Goal: Task Accomplishment & Management: Complete application form

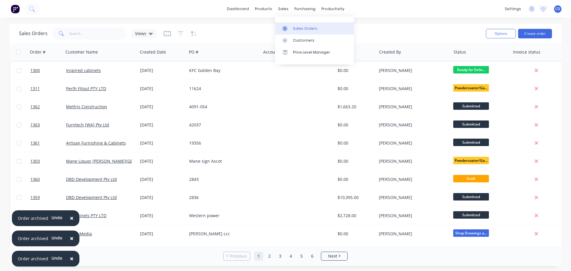
click at [307, 33] on link "Sales Orders" at bounding box center [314, 28] width 79 height 12
click at [533, 35] on button "Create order" at bounding box center [535, 34] width 34 height 10
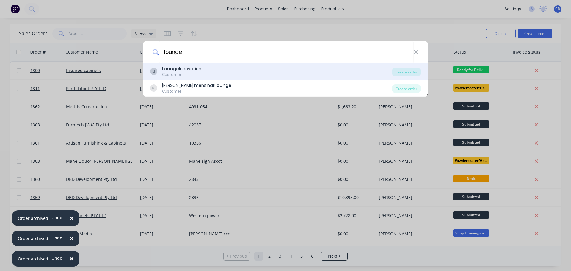
type input "lounge"
click at [233, 73] on div "LI Lounge Innovation Customer" at bounding box center [271, 72] width 242 height 12
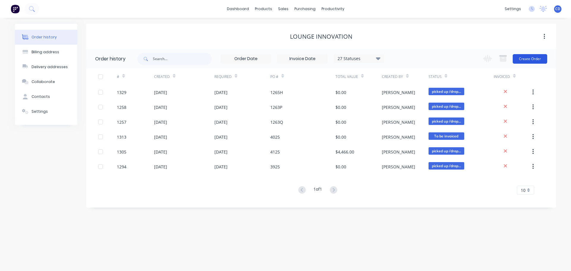
click at [532, 60] on button "Create Order" at bounding box center [530, 59] width 35 height 10
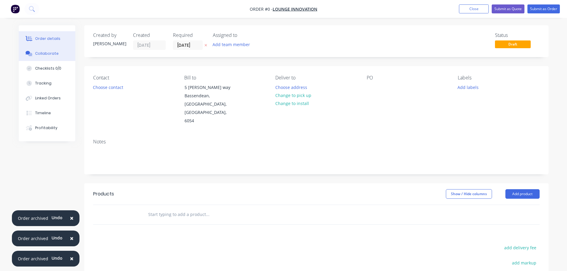
click at [54, 53] on div "Collaborate" at bounding box center [46, 53] width 23 height 5
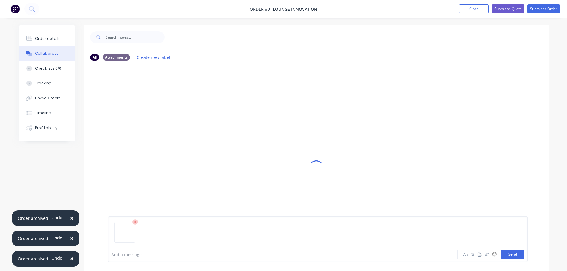
click at [511, 255] on button "Send" at bounding box center [512, 254] width 23 height 9
click at [63, 35] on button "Order details" at bounding box center [47, 38] width 57 height 15
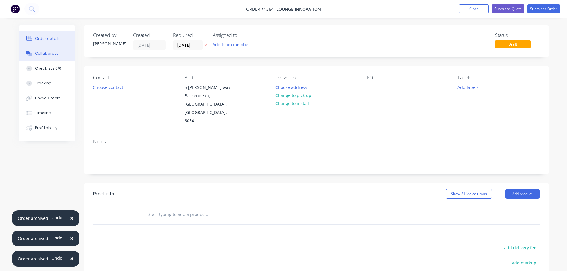
click at [52, 48] on button "Collaborate" at bounding box center [47, 53] width 57 height 15
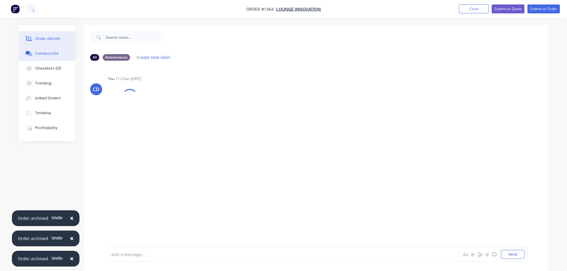
click at [52, 42] on button "Order details" at bounding box center [47, 38] width 57 height 15
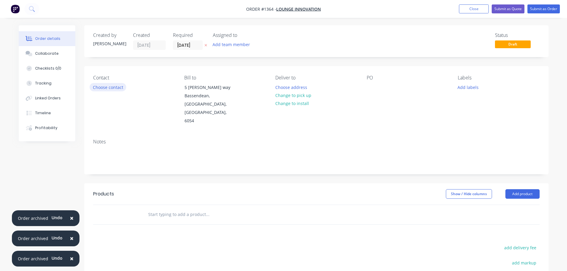
click at [93, 84] on button "Choose contact" at bounding box center [108, 87] width 37 height 8
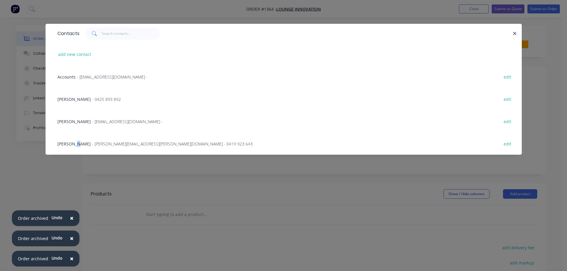
click at [78, 143] on span "Tony Menna" at bounding box center [73, 144] width 33 height 6
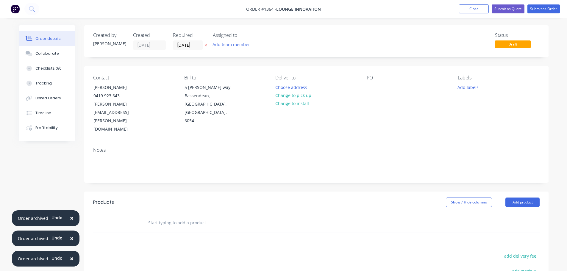
click at [382, 87] on div "PO" at bounding box center [406, 104] width 81 height 59
click at [375, 87] on div at bounding box center [371, 87] width 10 height 9
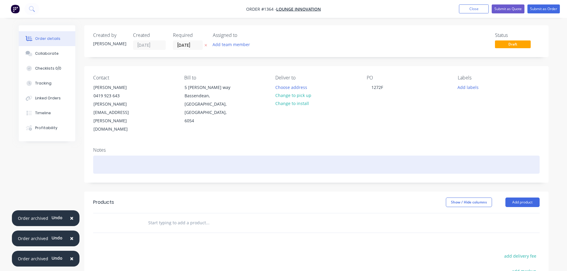
click at [349, 156] on div at bounding box center [316, 165] width 446 height 18
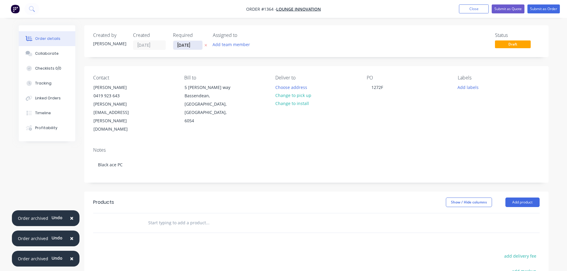
click at [188, 45] on input "14/10/25" at bounding box center [187, 45] width 29 height 9
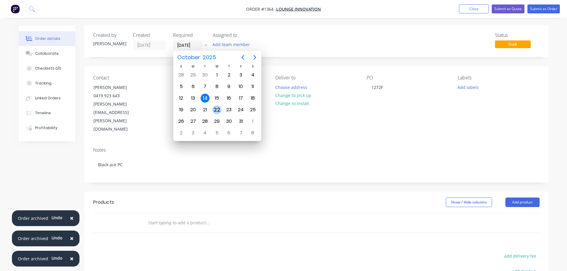
click at [221, 115] on div "22" at bounding box center [217, 109] width 12 height 11
type input "[DATE]"
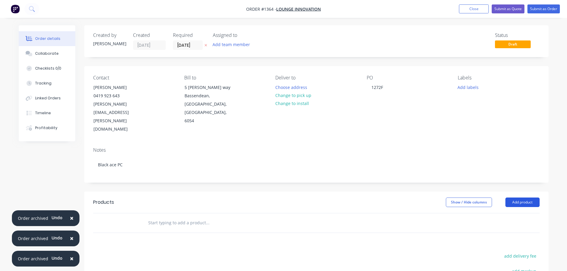
click at [513, 197] on button "Add product" at bounding box center [522, 202] width 34 height 10
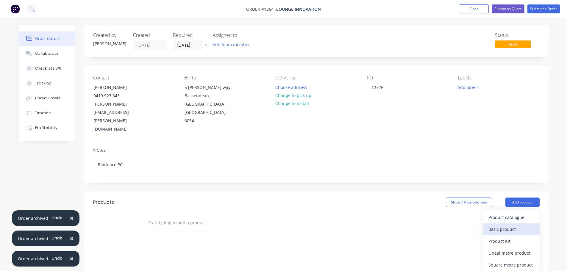
click at [496, 225] on div "Basic product" at bounding box center [511, 229] width 46 height 9
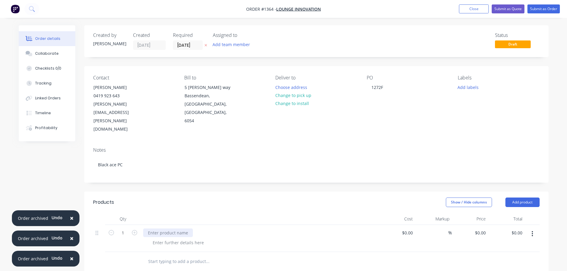
click at [171, 228] on div at bounding box center [168, 232] width 50 height 9
click at [171, 238] on div at bounding box center [178, 242] width 61 height 9
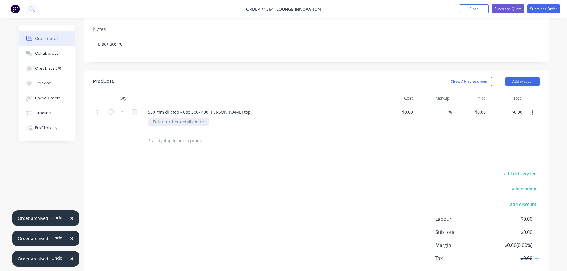
scroll to position [127, 0]
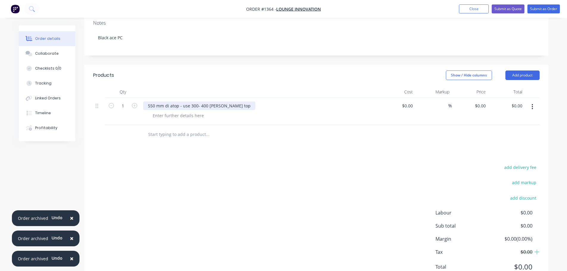
click at [148, 101] on div "550 mm di atop - use 300- 400 mm palte top" at bounding box center [199, 105] width 112 height 9
click at [172, 111] on div at bounding box center [178, 115] width 61 height 9
click at [247, 101] on div "deco table 550 mm di atop - use 300- 400 mm palte top" at bounding box center [210, 105] width 134 height 9
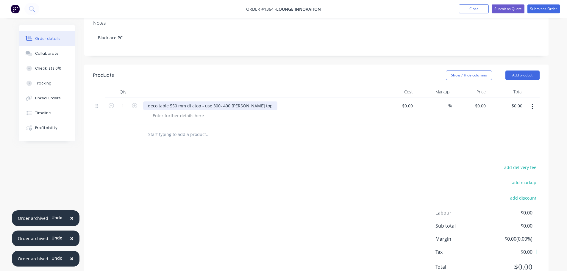
click at [239, 101] on div "deco table 550 mm di atop - use 300- 400 mm palte top" at bounding box center [210, 105] width 134 height 9
click at [187, 111] on div at bounding box center [178, 115] width 61 height 9
click at [188, 111] on div at bounding box center [178, 115] width 61 height 9
click at [187, 111] on div at bounding box center [178, 115] width 61 height 9
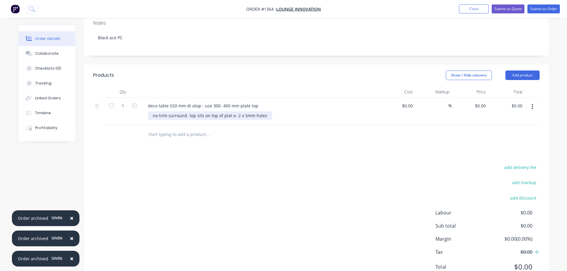
click at [231, 111] on div "no trim surround top sits on top of plat e- 2 x 5mm holes" at bounding box center [210, 115] width 124 height 9
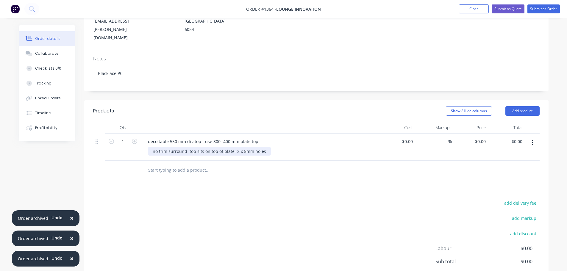
scroll to position [38, 0]
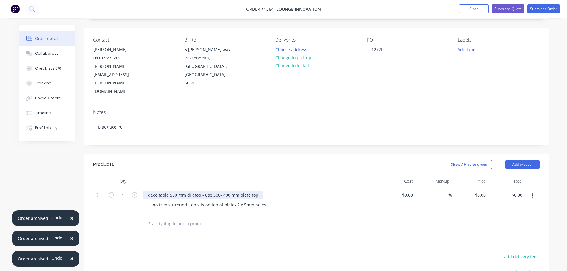
drag, startPoint x: 191, startPoint y: 169, endPoint x: 195, endPoint y: 168, distance: 3.9
click at [192, 191] on div "deco table 550 mm di atop - use 300- 400 mm plate top" at bounding box center [203, 195] width 120 height 9
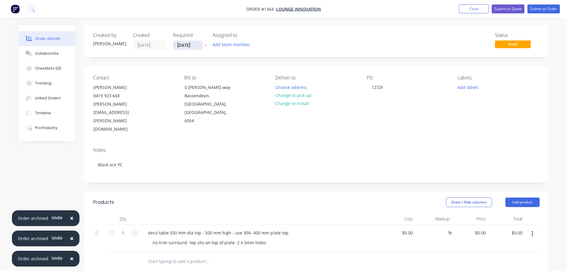
click at [188, 45] on input "[DATE]" at bounding box center [187, 45] width 29 height 9
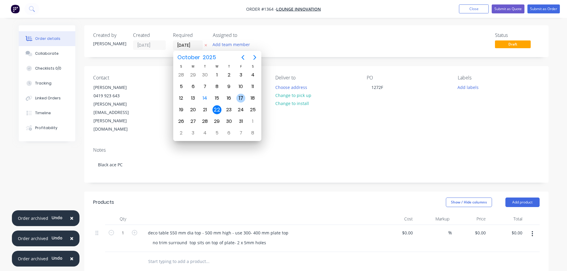
click at [246, 98] on div "17" at bounding box center [241, 98] width 12 height 11
type input "17/10/25"
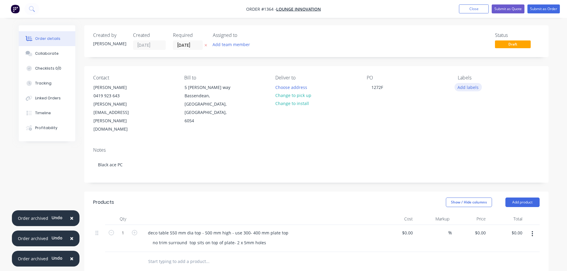
click at [479, 85] on button "Add labels" at bounding box center [467, 87] width 27 height 8
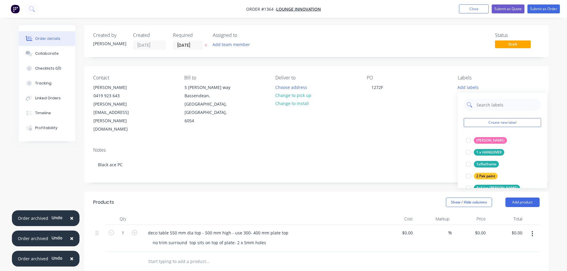
click at [479, 103] on input "text" at bounding box center [507, 105] width 62 height 12
type input "urg"
click at [476, 138] on div "Urgent" at bounding box center [482, 140] width 17 height 7
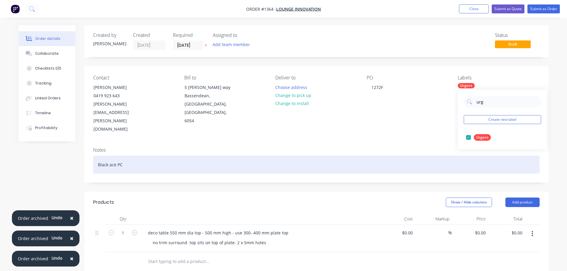
click at [439, 156] on div "Black ace PC" at bounding box center [316, 165] width 446 height 18
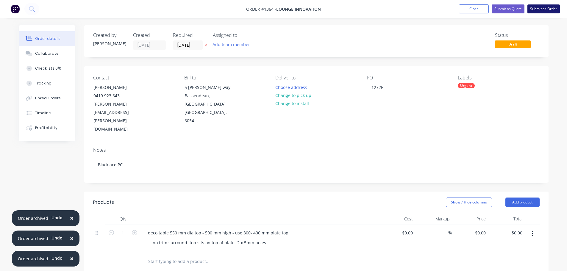
click at [539, 10] on button "Submit as Order" at bounding box center [543, 8] width 32 height 9
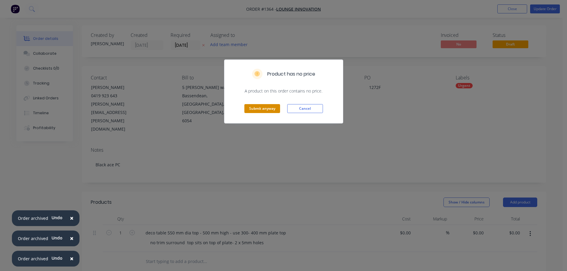
click at [253, 112] on button "Submit anyway" at bounding box center [262, 108] width 36 height 9
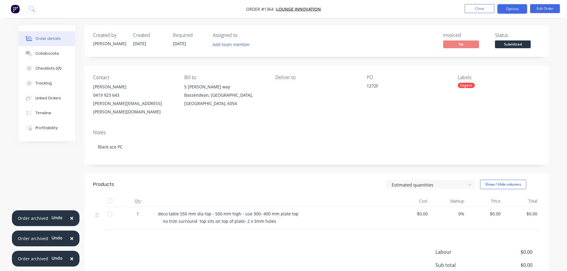
click at [506, 7] on button "Options" at bounding box center [512, 9] width 30 height 10
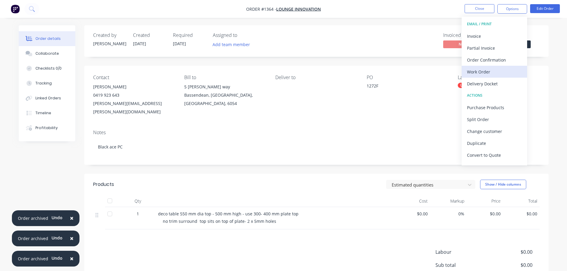
click at [482, 74] on div "Work Order" at bounding box center [494, 72] width 55 height 9
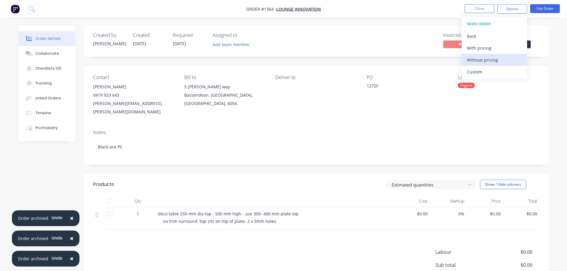
click at [486, 61] on div "Without pricing" at bounding box center [494, 60] width 55 height 9
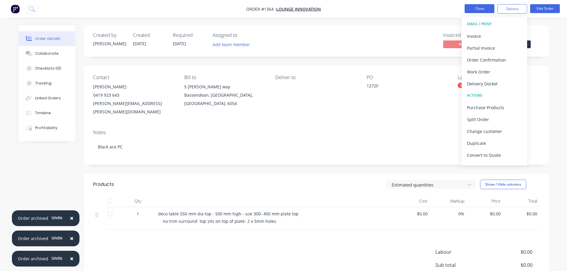
click at [480, 7] on button "Close" at bounding box center [479, 8] width 30 height 9
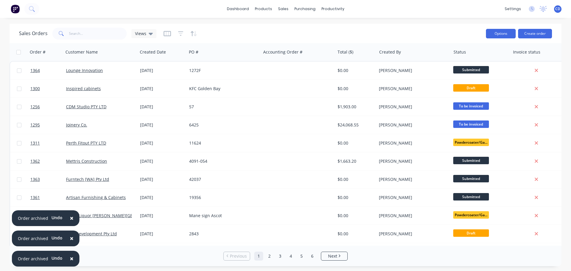
click at [504, 35] on button "Options" at bounding box center [501, 34] width 30 height 10
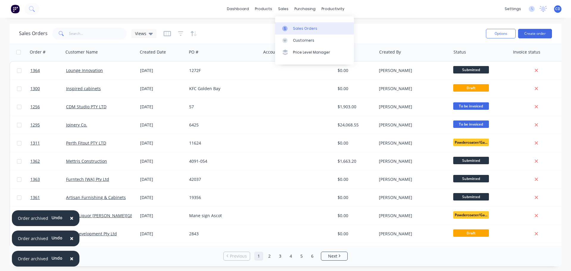
click at [296, 26] on div "Sales Orders" at bounding box center [305, 28] width 24 height 5
click at [111, 33] on input "text" at bounding box center [98, 34] width 58 height 12
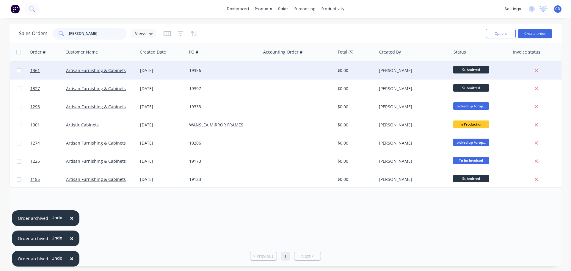
type input "artis"
click at [167, 70] on div "[DATE]" at bounding box center [162, 71] width 44 height 6
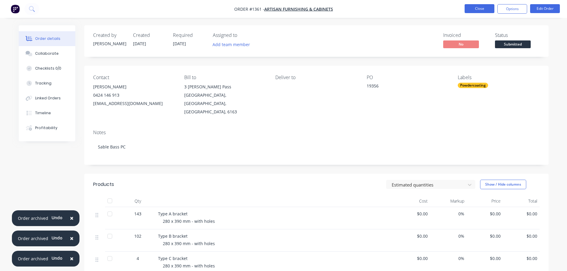
click at [476, 10] on button "Close" at bounding box center [479, 8] width 30 height 9
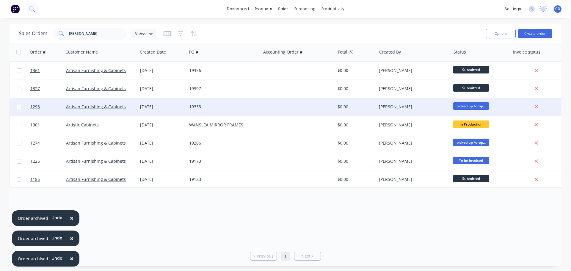
click at [146, 106] on div "[DATE]" at bounding box center [162, 107] width 44 height 6
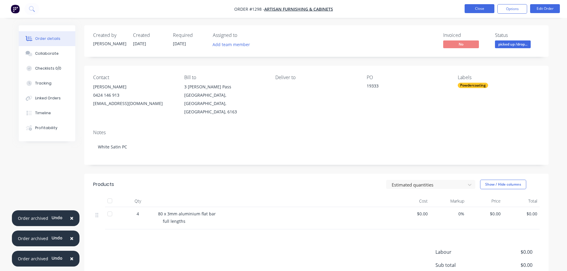
click at [473, 10] on button "Close" at bounding box center [479, 8] width 30 height 9
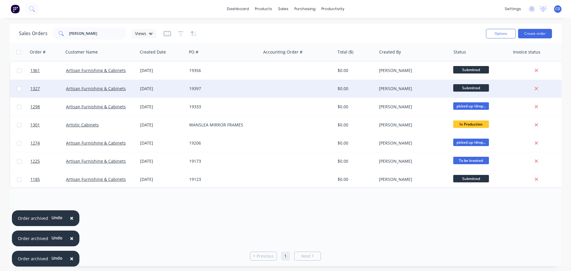
click at [156, 90] on div "[DATE]" at bounding box center [162, 89] width 44 height 6
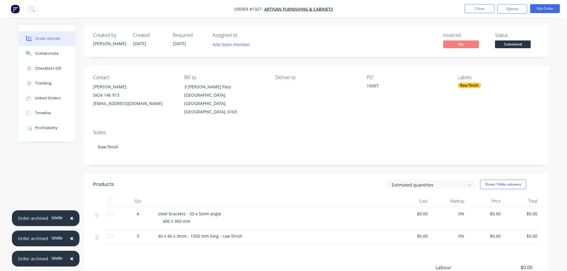
drag, startPoint x: 69, startPoint y: 217, endPoint x: 69, endPoint y: 221, distance: 4.2
click at [70, 217] on span "×" at bounding box center [72, 218] width 4 height 8
click at [70, 236] on span "×" at bounding box center [72, 238] width 4 height 8
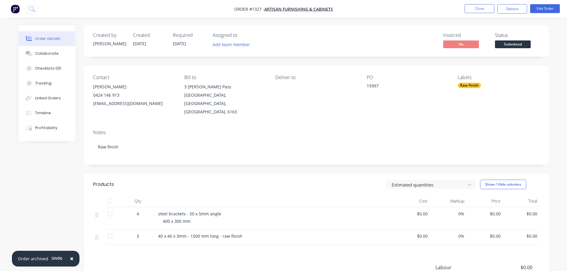
click at [70, 259] on span "×" at bounding box center [72, 258] width 4 height 8
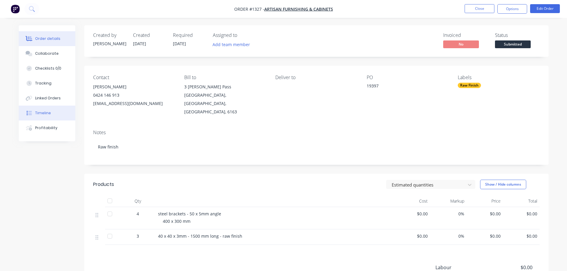
click at [43, 113] on div "Timeline" at bounding box center [43, 112] width 16 height 5
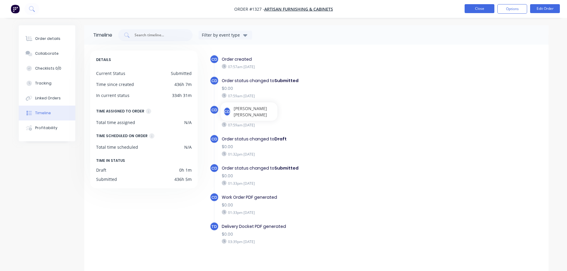
click at [485, 5] on button "Close" at bounding box center [479, 8] width 30 height 9
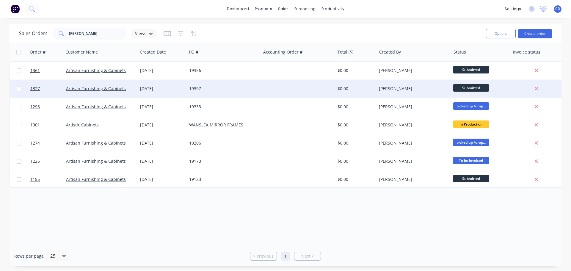
click at [152, 96] on div "[DATE]" at bounding box center [162, 89] width 49 height 18
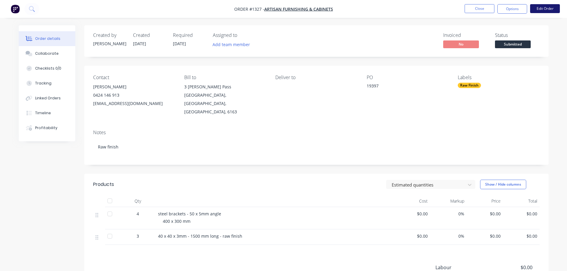
click at [538, 9] on button "Edit Order" at bounding box center [545, 8] width 30 height 9
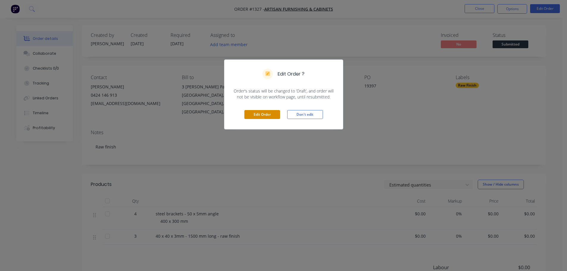
drag, startPoint x: 250, startPoint y: 115, endPoint x: 254, endPoint y: 115, distance: 3.6
click at [250, 115] on button "Edit Order" at bounding box center [262, 114] width 36 height 9
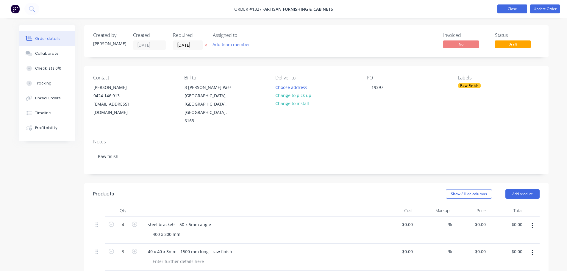
click at [507, 9] on button "Close" at bounding box center [512, 8] width 30 height 9
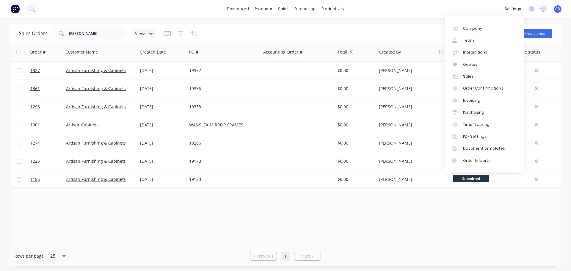
click at [389, 50] on div at bounding box center [412, 52] width 66 height 12
drag, startPoint x: 431, startPoint y: 30, endPoint x: 424, endPoint y: 34, distance: 8.5
click at [431, 30] on div "Sales Orders artis Views" at bounding box center [250, 33] width 462 height 15
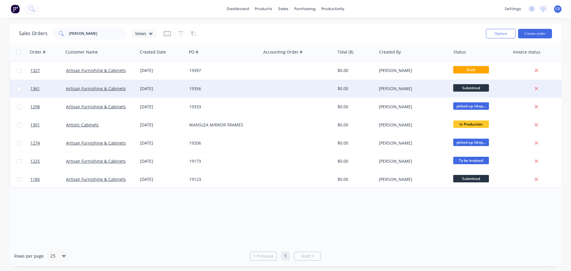
click at [258, 94] on div "19356" at bounding box center [224, 89] width 74 height 18
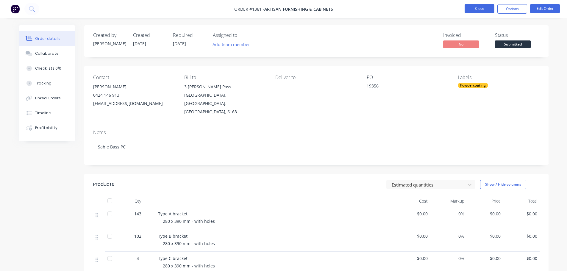
click at [481, 13] on button "Close" at bounding box center [479, 8] width 30 height 9
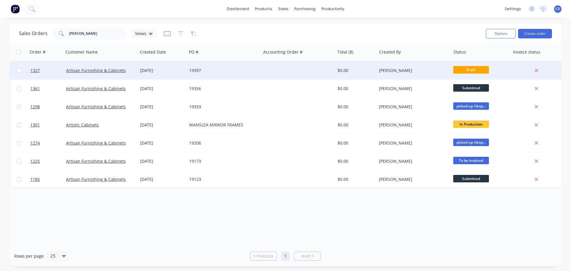
click at [325, 70] on div at bounding box center [298, 71] width 74 height 18
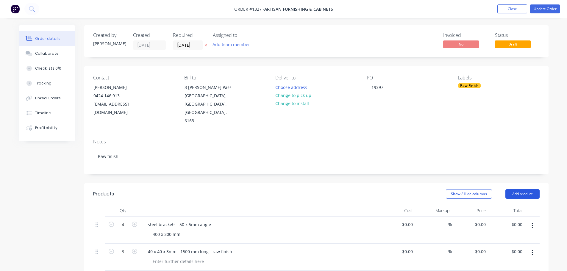
click at [517, 189] on button "Add product" at bounding box center [522, 194] width 34 height 10
drag, startPoint x: 501, startPoint y: 203, endPoint x: 339, endPoint y: 234, distance: 164.4
click at [499, 217] on div "Basic product" at bounding box center [511, 221] width 46 height 9
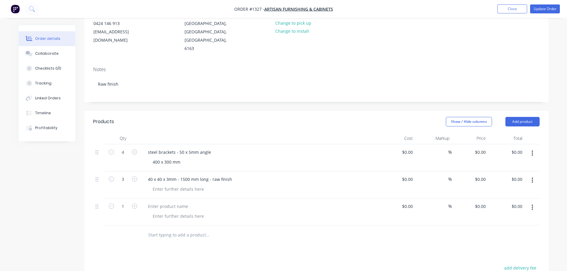
scroll to position [89, 0]
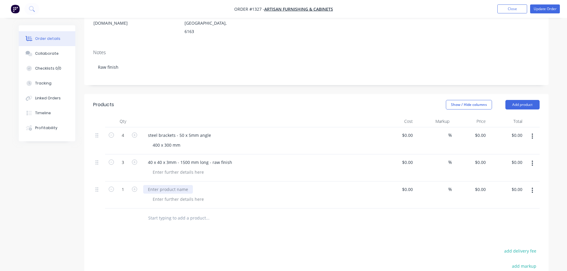
click at [163, 185] on div at bounding box center [168, 189] width 50 height 9
click at [134, 186] on icon "button" at bounding box center [134, 188] width 5 height 5
type input "3"
drag, startPoint x: 172, startPoint y: 174, endPoint x: 181, endPoint y: 174, distance: 9.5
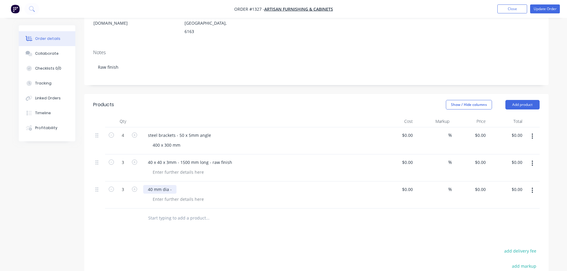
click at [174, 185] on div "40 mm dia -" at bounding box center [159, 189] width 33 height 9
click at [546, 8] on button "Update Order" at bounding box center [545, 8] width 30 height 9
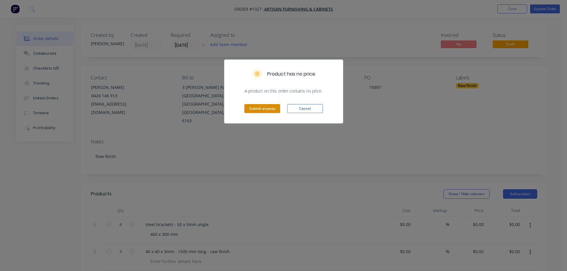
click at [269, 111] on button "Submit anyway" at bounding box center [262, 108] width 36 height 9
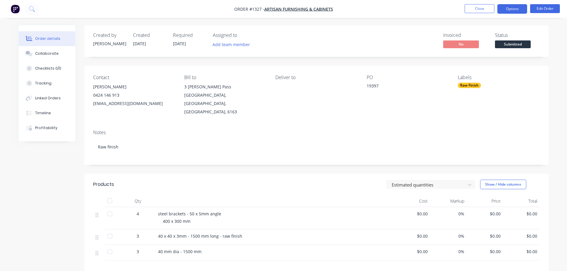
click at [518, 7] on button "Options" at bounding box center [512, 9] width 30 height 10
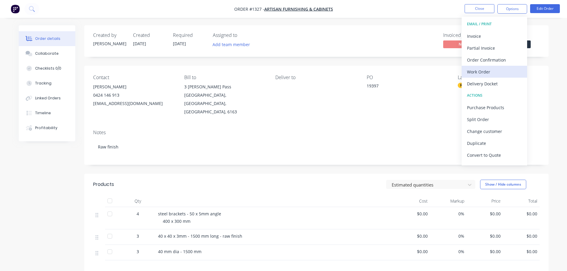
click at [486, 74] on div "Work Order" at bounding box center [494, 72] width 55 height 9
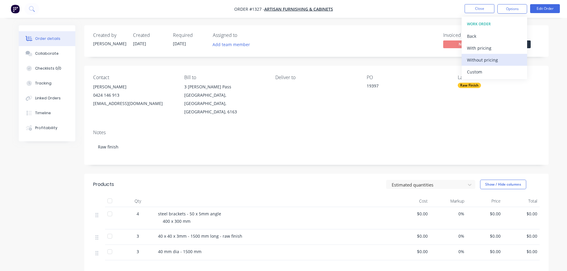
click at [492, 61] on div "Without pricing" at bounding box center [494, 60] width 55 height 9
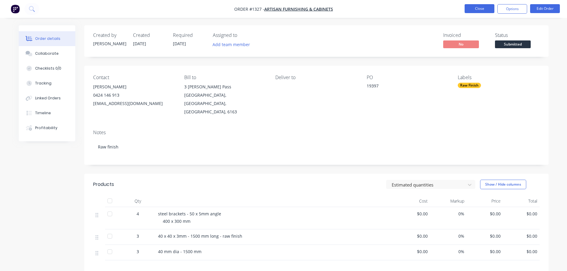
click at [476, 11] on button "Close" at bounding box center [479, 8] width 30 height 9
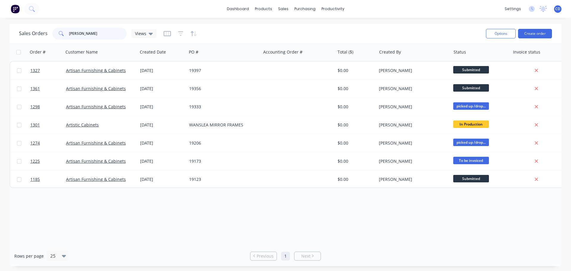
click at [105, 35] on input "artis" at bounding box center [98, 34] width 58 height 12
type input "a"
type input "11185"
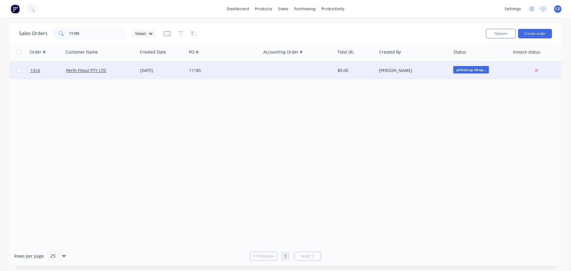
click at [150, 69] on div "12 Sep 2025" at bounding box center [162, 71] width 44 height 6
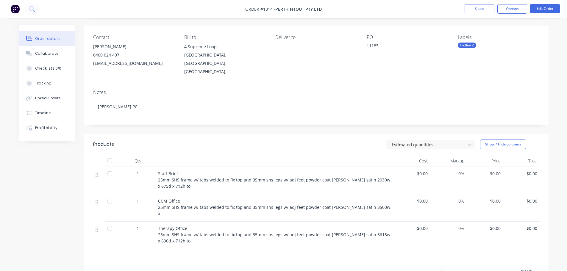
scroll to position [30, 0]
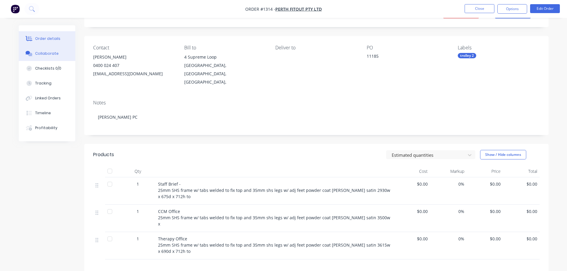
click at [57, 52] on button "Collaborate" at bounding box center [47, 53] width 57 height 15
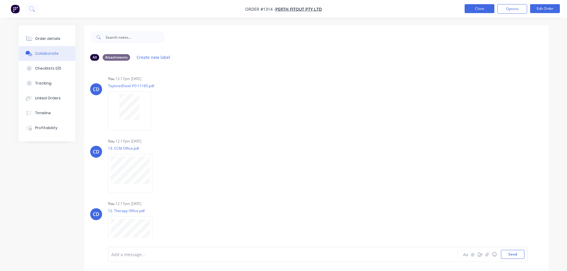
click at [476, 5] on button "Close" at bounding box center [479, 8] width 30 height 9
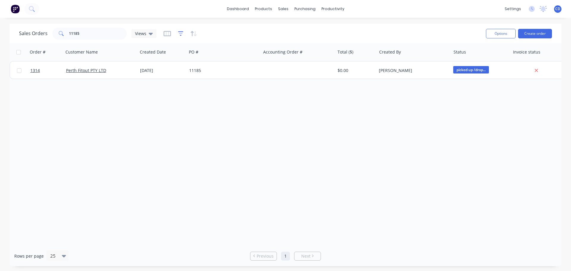
click at [181, 34] on icon "button" at bounding box center [180, 34] width 5 height 6
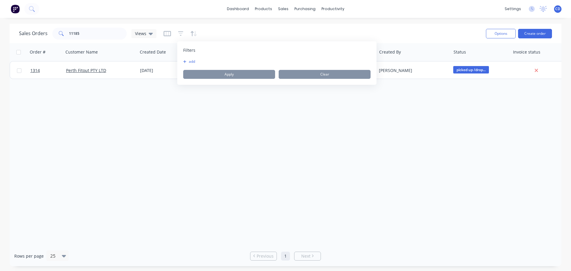
click at [192, 62] on button "add" at bounding box center [190, 61] width 15 height 5
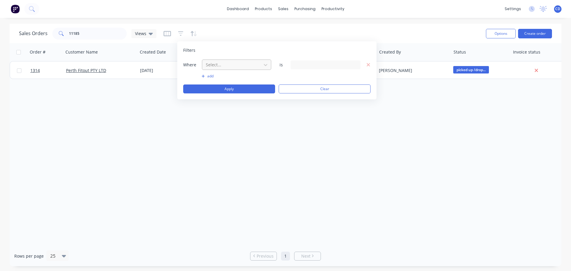
click at [222, 65] on div at bounding box center [231, 64] width 53 height 7
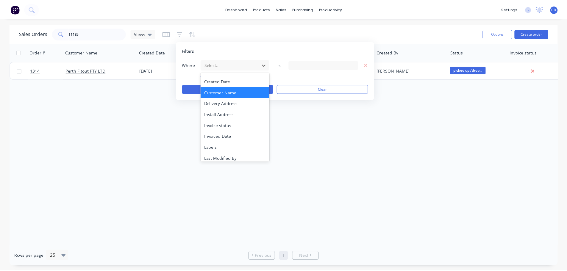
scroll to position [144, 0]
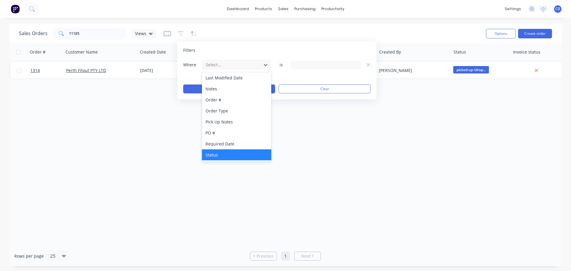
click at [223, 154] on div "Status" at bounding box center [236, 154] width 69 height 11
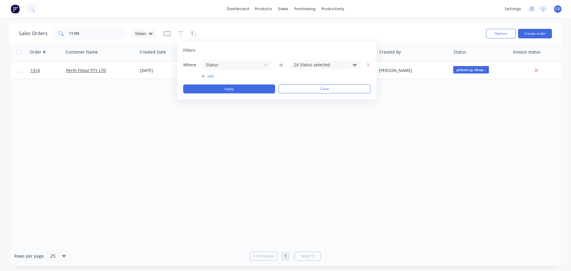
click at [319, 65] on div "24 Status selected" at bounding box center [321, 65] width 54 height 6
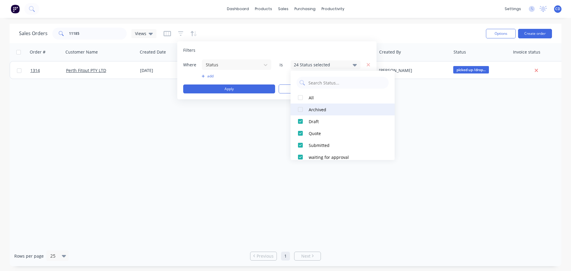
click at [315, 110] on div "Archived" at bounding box center [344, 109] width 71 height 6
click at [255, 123] on div "Order # Customer Name Created Date PO # Accounting Order # Total ($) Created By…" at bounding box center [286, 144] width 552 height 203
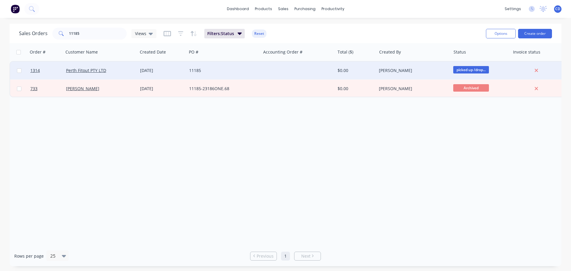
click at [161, 71] on div "12 Sep 2025" at bounding box center [162, 71] width 44 height 6
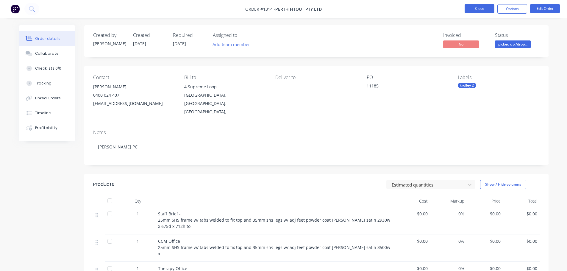
click at [472, 8] on button "Close" at bounding box center [479, 8] width 30 height 9
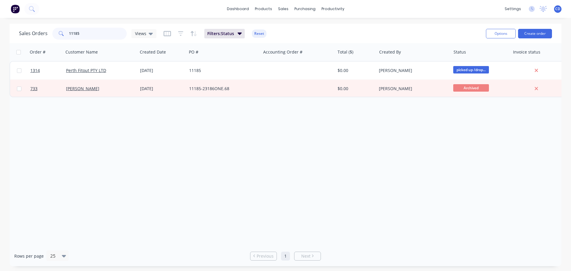
click at [100, 36] on input "11185" at bounding box center [98, 34] width 58 height 12
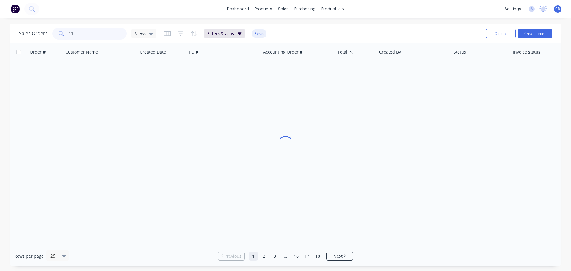
type input "1"
type input "11533"
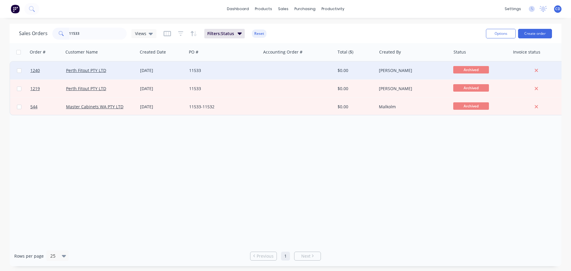
click at [195, 71] on div "11533" at bounding box center [222, 71] width 66 height 6
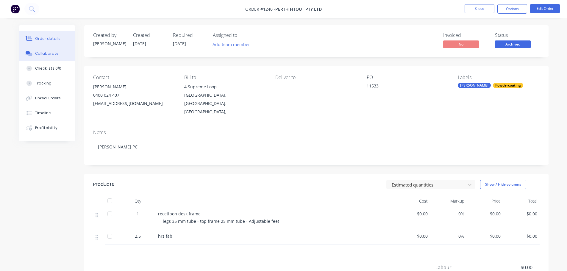
click at [51, 51] on div "Collaborate" at bounding box center [46, 53] width 23 height 5
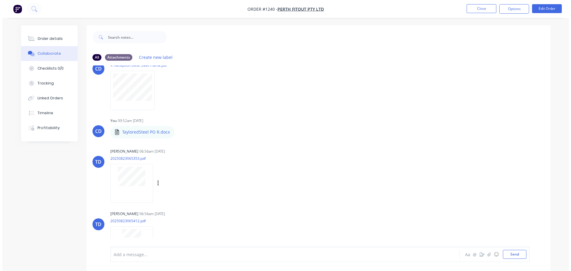
scroll to position [42, 0]
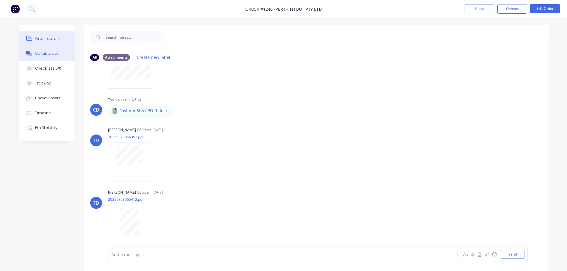
click at [54, 35] on button "Order details" at bounding box center [47, 38] width 57 height 15
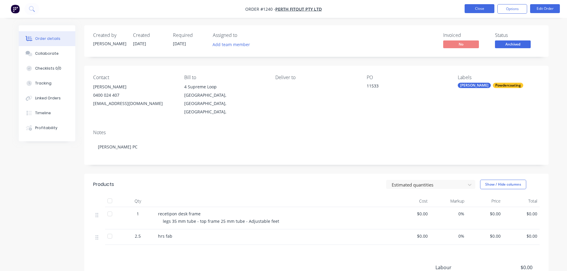
click at [465, 7] on button "Close" at bounding box center [479, 8] width 30 height 9
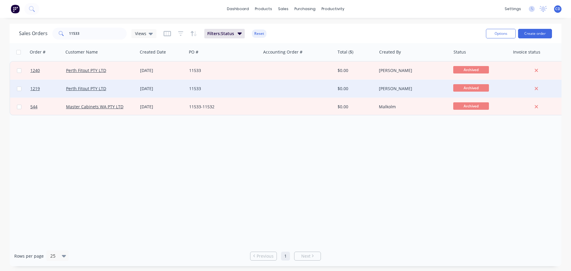
click at [151, 90] on div "15 Jul 2025" at bounding box center [162, 89] width 44 height 6
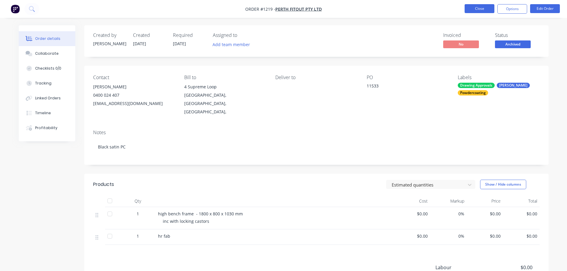
click at [486, 11] on button "Close" at bounding box center [479, 8] width 30 height 9
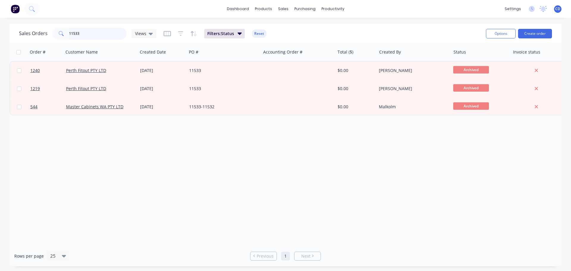
click at [103, 35] on input "11533" at bounding box center [98, 34] width 58 height 12
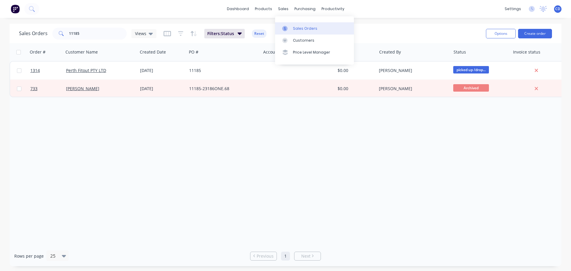
click at [303, 28] on div "Sales Orders" at bounding box center [305, 28] width 24 height 5
click at [85, 37] on input "11185" at bounding box center [98, 34] width 58 height 12
type input "1"
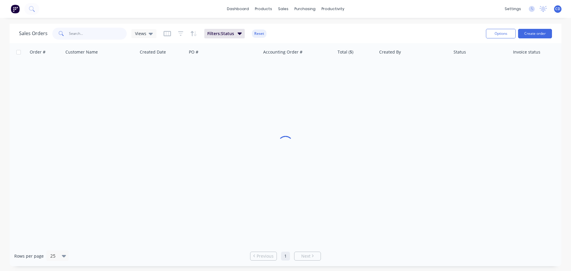
click at [84, 35] on input "text" at bounding box center [98, 34] width 58 height 12
type input "furnte"
click at [284, 26] on icon at bounding box center [284, 28] width 5 height 5
click at [301, 26] on div "Sales Orders" at bounding box center [305, 28] width 24 height 5
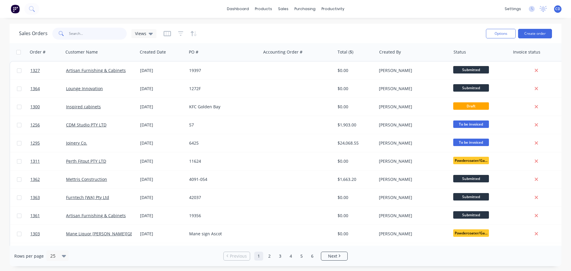
click at [87, 35] on input "text" at bounding box center [98, 34] width 58 height 12
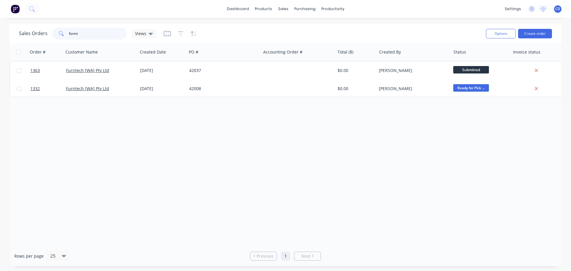
type input "furnt"
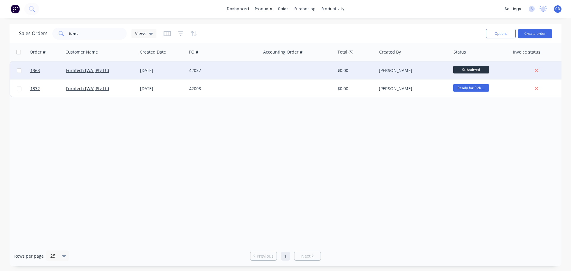
click at [215, 66] on div "42037" at bounding box center [224, 71] width 74 height 18
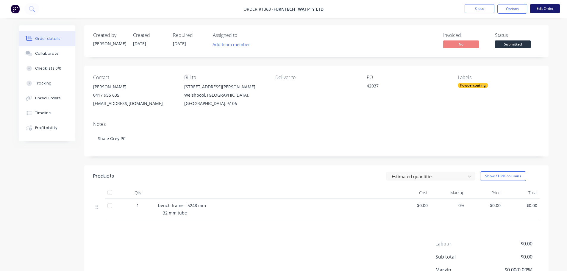
click at [546, 7] on button "Edit Order" at bounding box center [545, 8] width 30 height 9
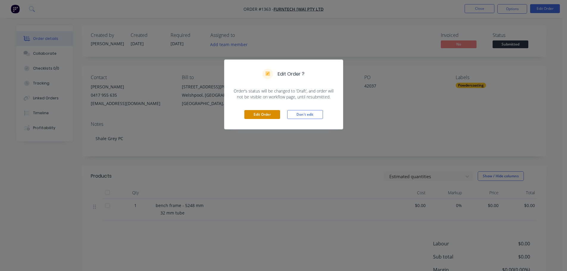
click at [262, 116] on button "Edit Order" at bounding box center [262, 114] width 36 height 9
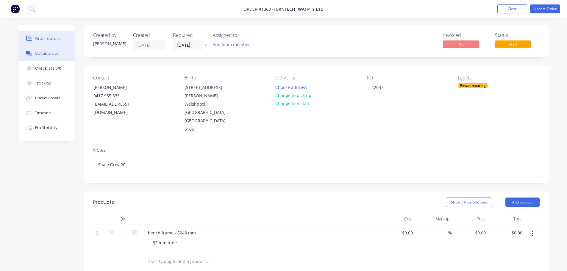
click at [63, 55] on button "Collaborate" at bounding box center [47, 53] width 57 height 15
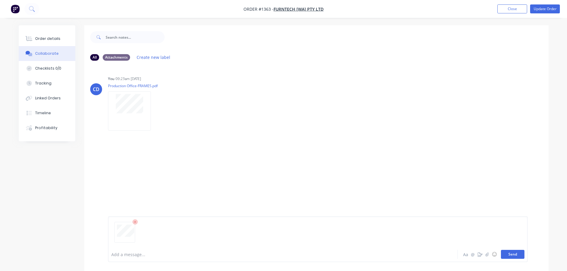
click at [510, 255] on button "Send" at bounding box center [512, 254] width 23 height 9
click at [45, 41] on div "Order details" at bounding box center [47, 38] width 25 height 5
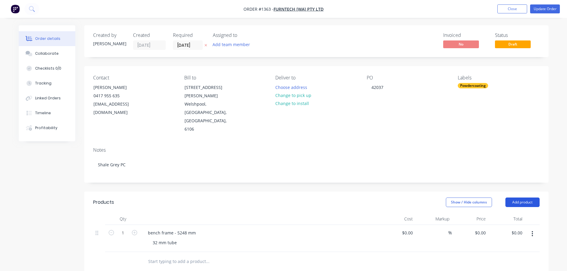
click at [518, 197] on button "Add product" at bounding box center [522, 202] width 34 height 10
click at [506, 225] on div "Basic product" at bounding box center [511, 229] width 46 height 9
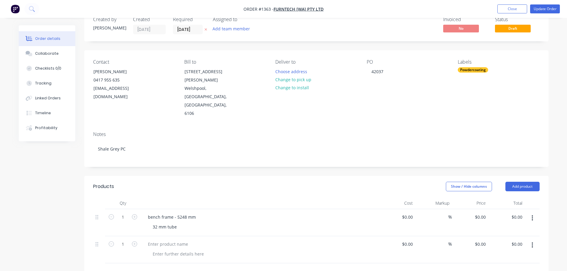
scroll to position [30, 0]
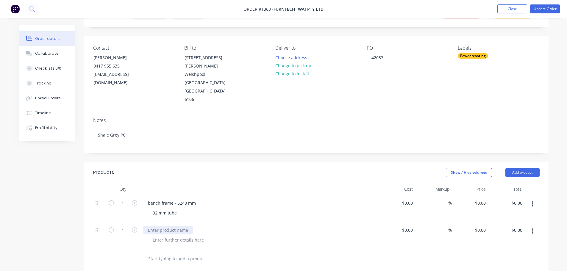
click at [167, 226] on div at bounding box center [168, 230] width 50 height 9
click at [156, 236] on div at bounding box center [178, 240] width 61 height 9
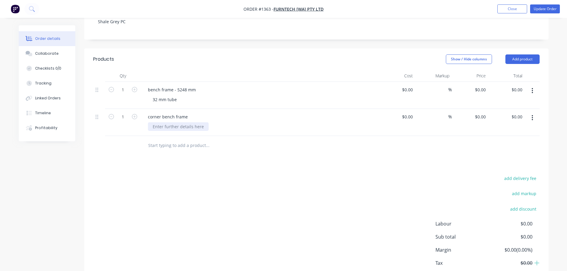
scroll to position [154, 0]
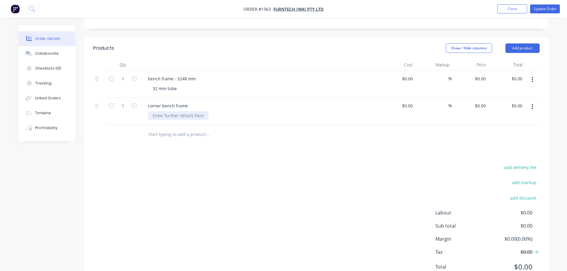
click at [164, 111] on div at bounding box center [178, 115] width 61 height 9
click at [166, 111] on div "32 mmtube" at bounding box center [164, 115] width 32 height 9
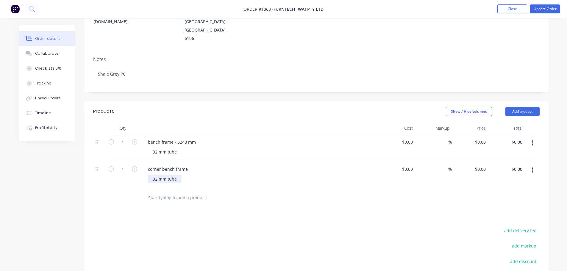
scroll to position [35, 0]
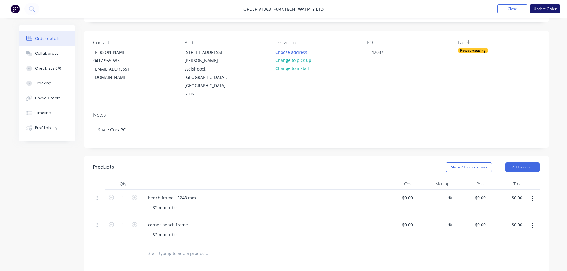
click at [552, 8] on button "Update Order" at bounding box center [545, 8] width 30 height 9
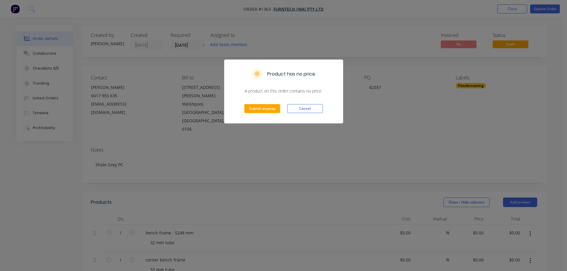
click at [264, 115] on div "Submit anyway Cancel" at bounding box center [283, 108] width 118 height 29
click at [264, 112] on button "Submit anyway" at bounding box center [262, 108] width 36 height 9
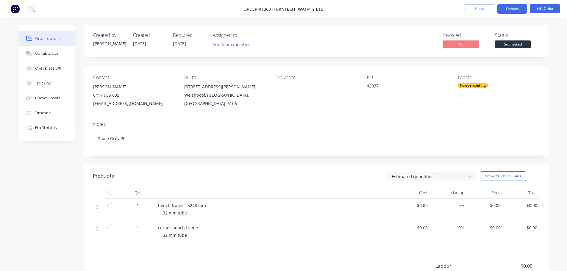
click at [509, 7] on button "Options" at bounding box center [512, 9] width 30 height 10
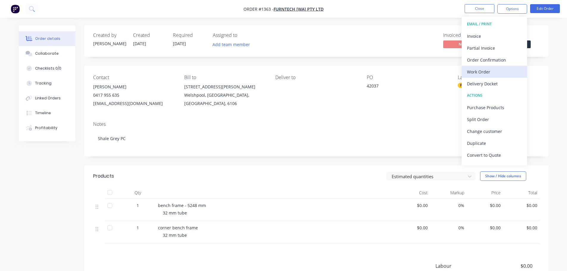
click at [483, 74] on div "Work Order" at bounding box center [494, 72] width 55 height 9
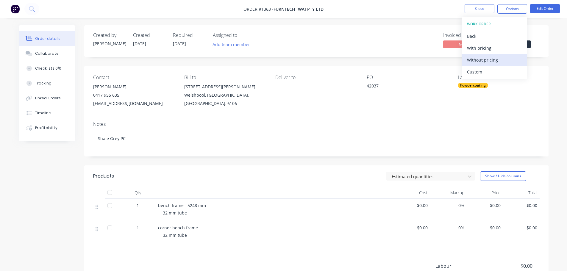
click at [485, 61] on div "Without pricing" at bounding box center [494, 60] width 55 height 9
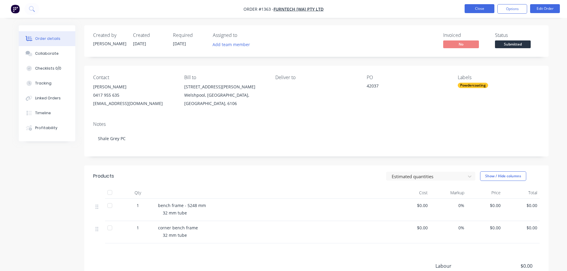
click at [487, 10] on button "Close" at bounding box center [479, 8] width 30 height 9
